Goal: Find contact information

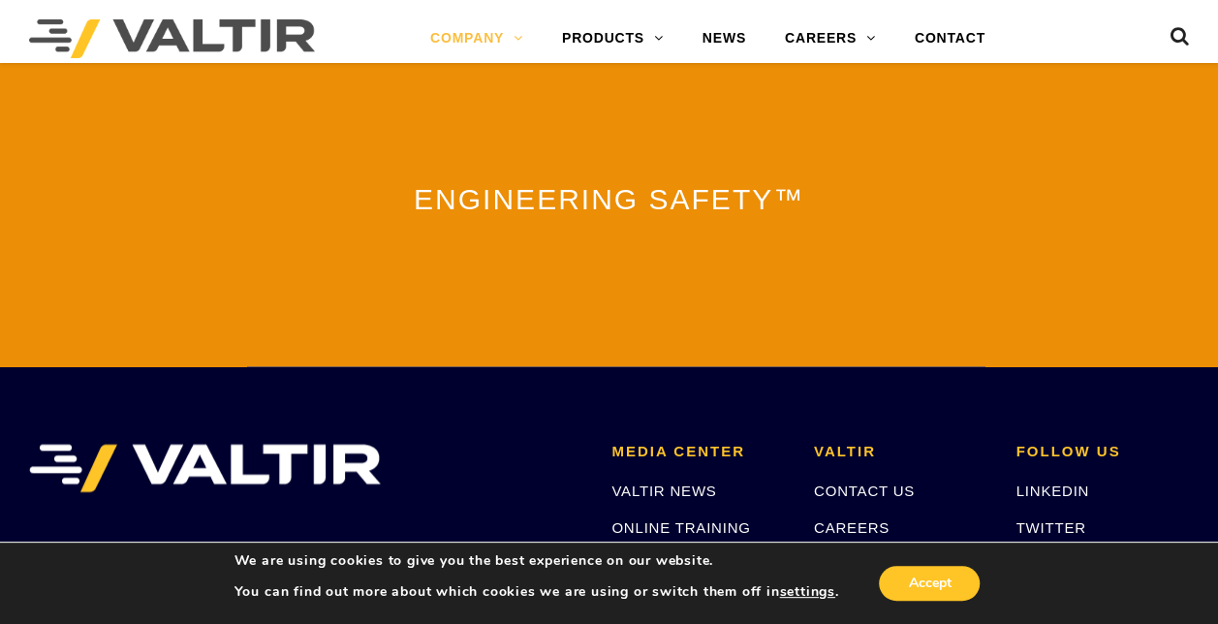
scroll to position [4660, 0]
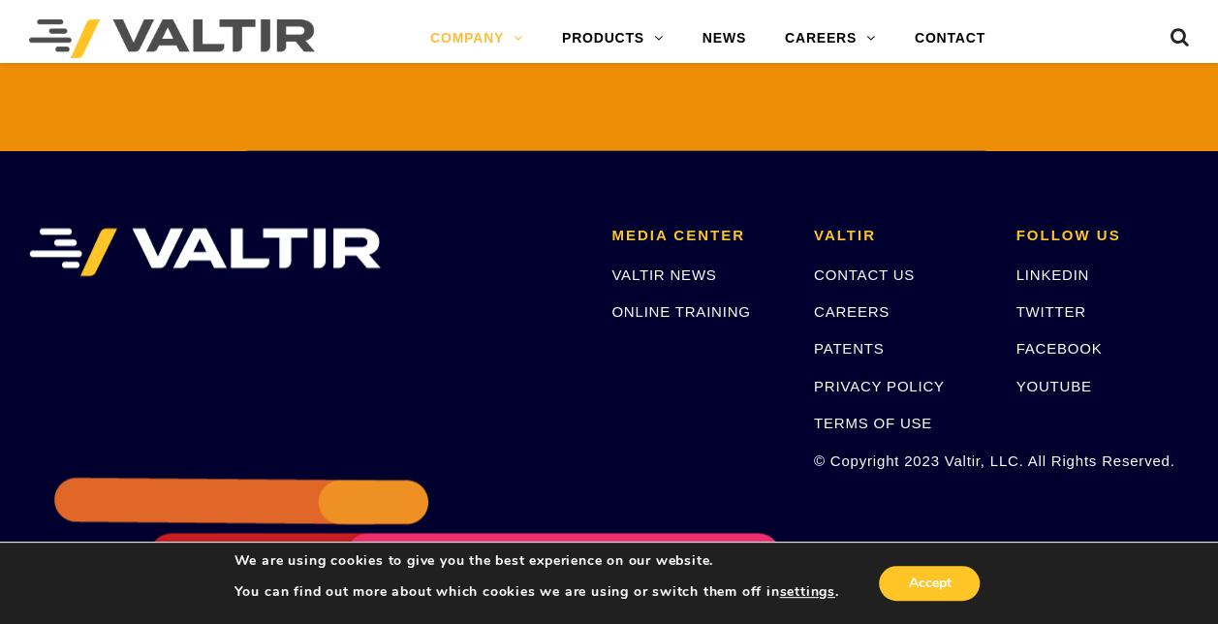
click at [551, 303] on li at bounding box center [306, 349] width 582 height 242
